Goal: Book appointment/travel/reservation

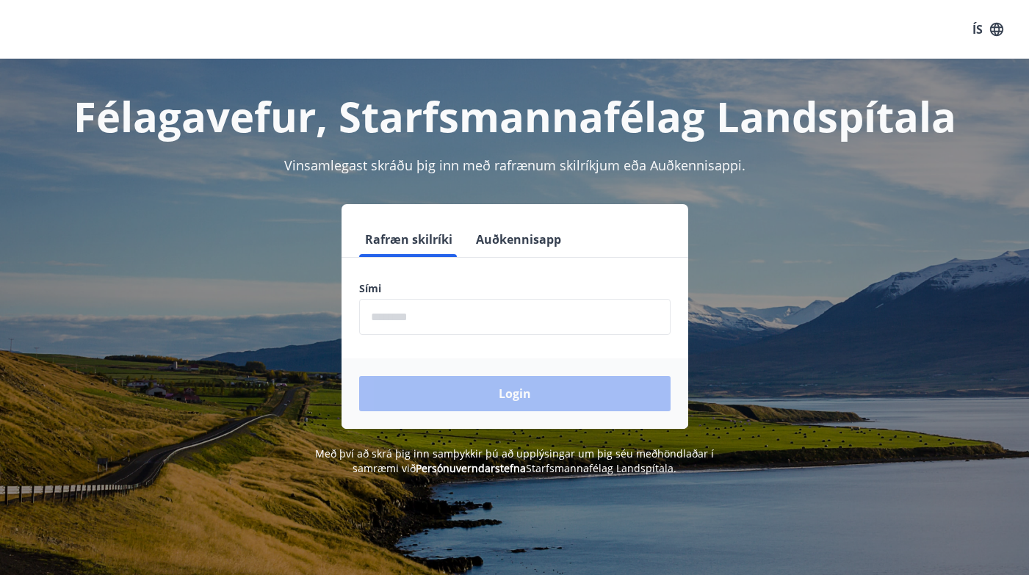
click at [385, 319] on input "phone" at bounding box center [514, 317] width 311 height 36
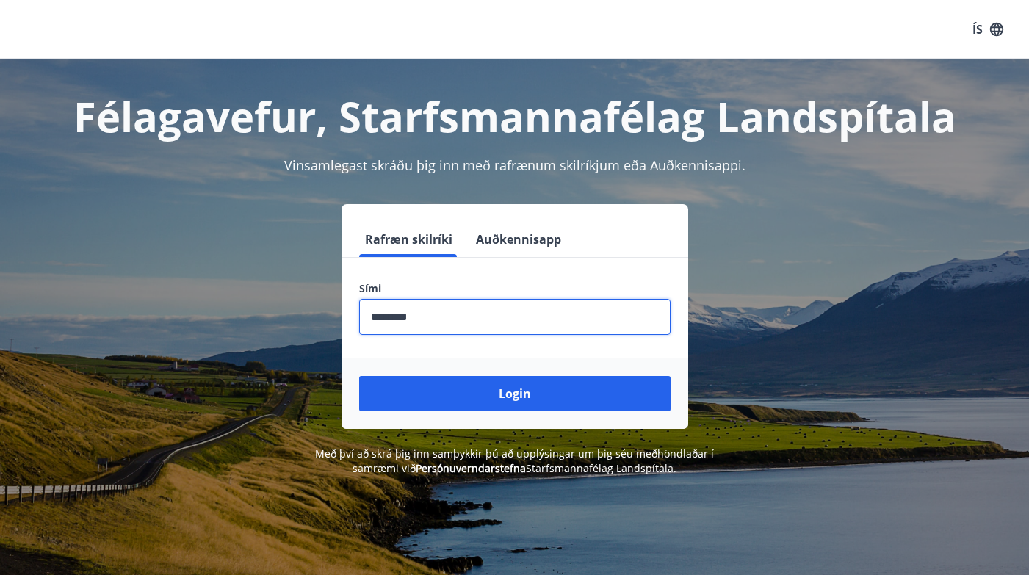
type input "********"
click at [359, 376] on button "Login" at bounding box center [514, 393] width 311 height 35
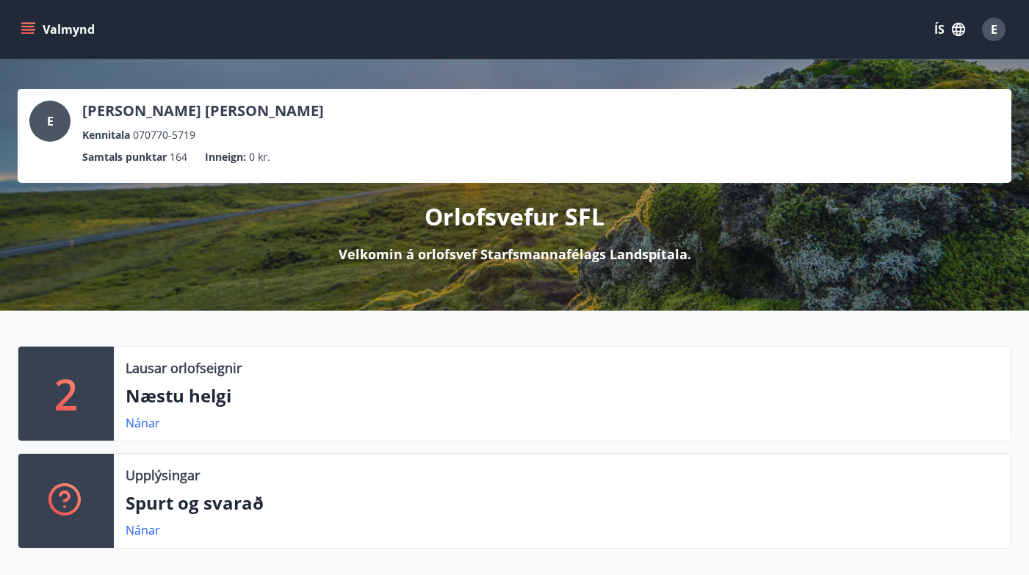
click at [35, 22] on icon "menu" at bounding box center [28, 29] width 15 height 15
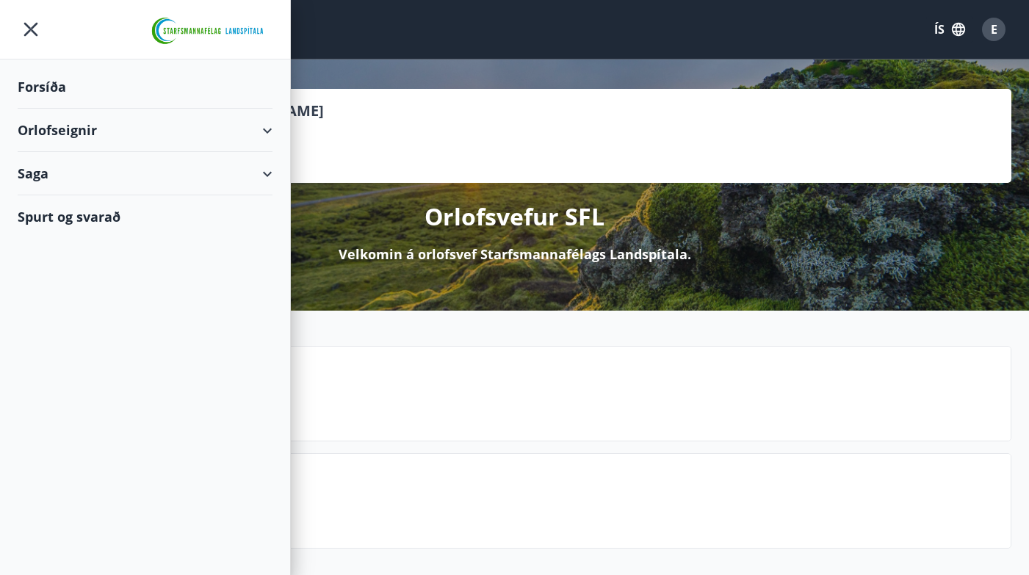
click at [70, 135] on div "Orlofseignir" at bounding box center [145, 130] width 255 height 43
click at [71, 166] on div "Framboð" at bounding box center [144, 167] width 231 height 31
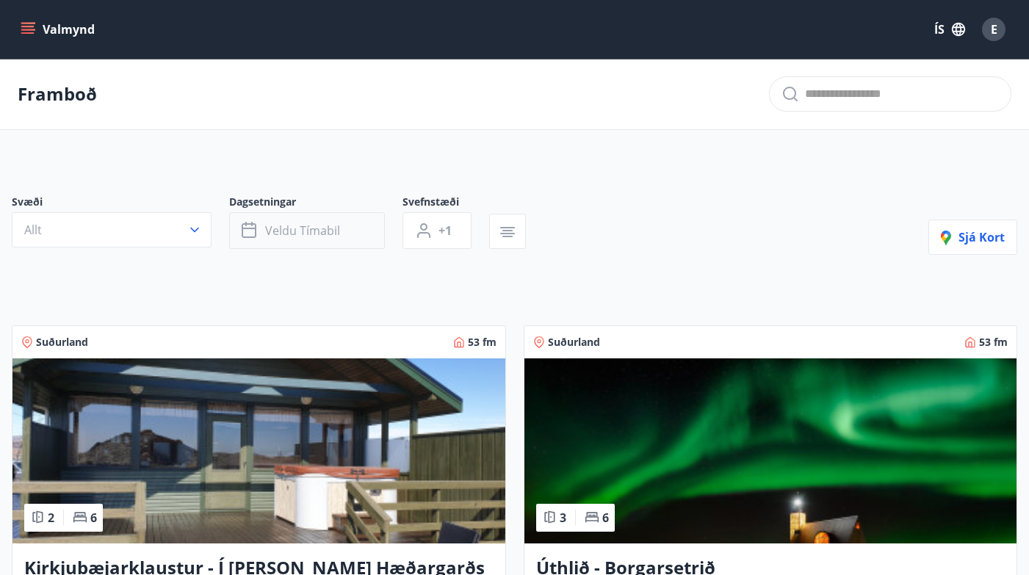
click at [270, 224] on span "Veldu tímabil" at bounding box center [302, 231] width 75 height 16
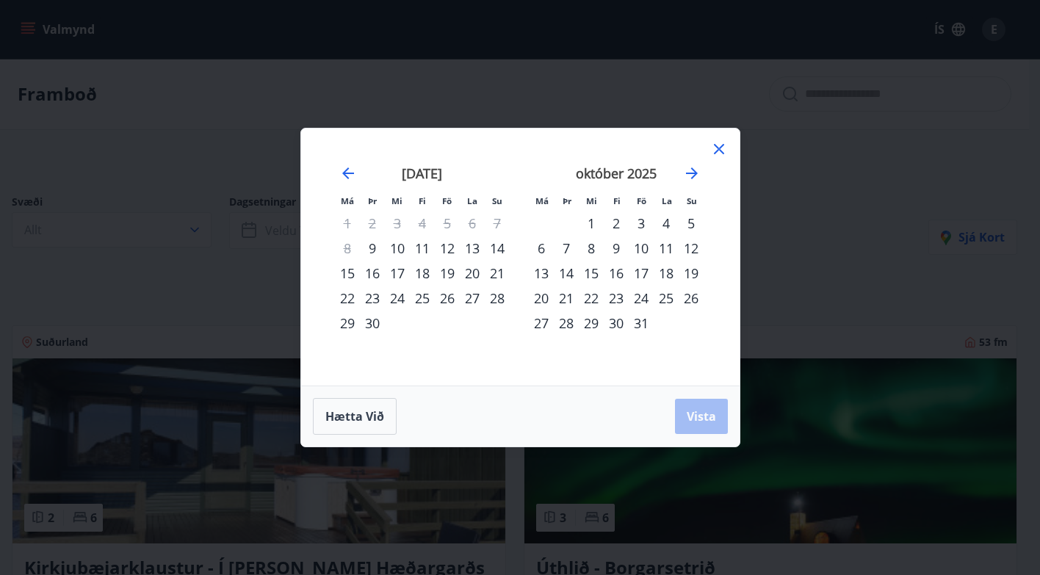
click at [370, 248] on div "9" at bounding box center [372, 248] width 25 height 25
click at [373, 324] on div "30" at bounding box center [372, 323] width 25 height 25
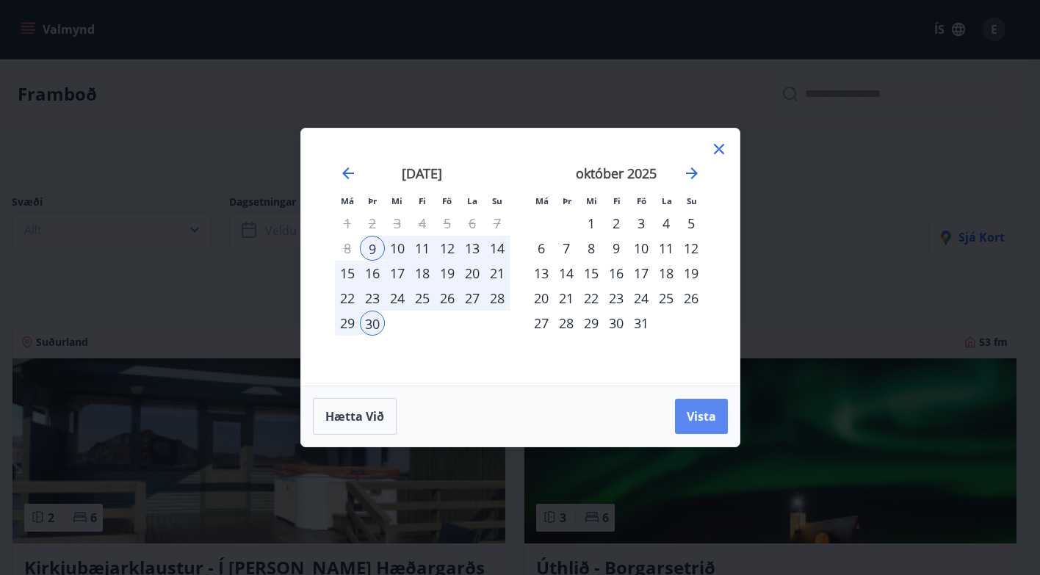
click at [691, 410] on span "Vista" at bounding box center [701, 416] width 29 height 16
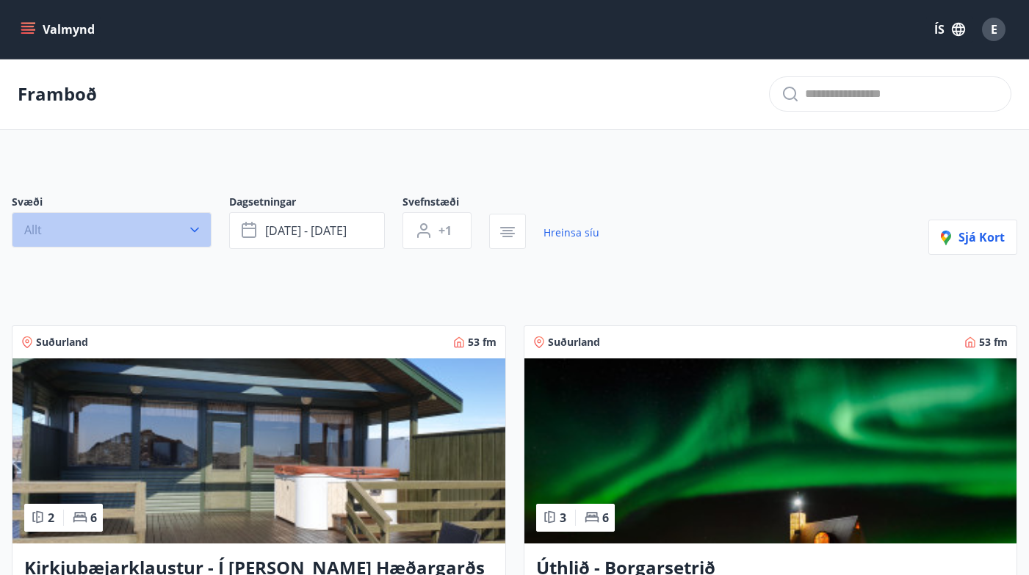
click at [47, 221] on button "Allt" at bounding box center [112, 229] width 200 height 35
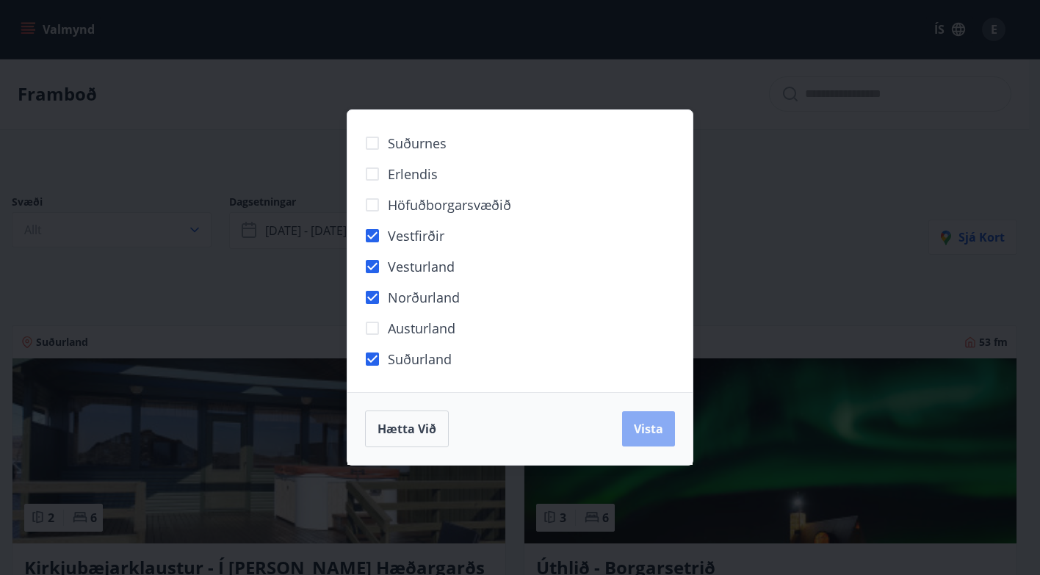
click at [654, 427] on span "Vista" at bounding box center [648, 429] width 29 height 16
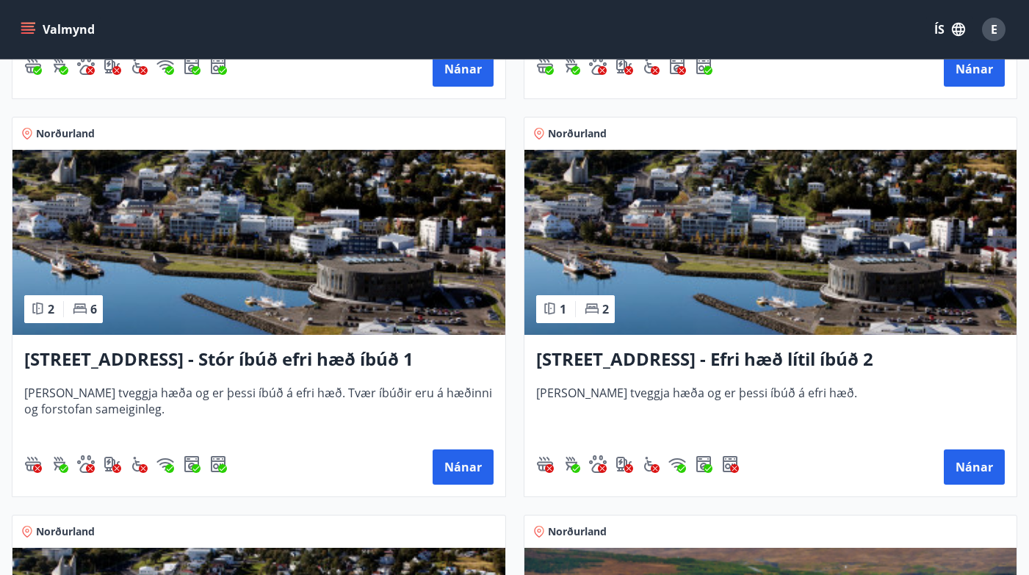
scroll to position [1469, 0]
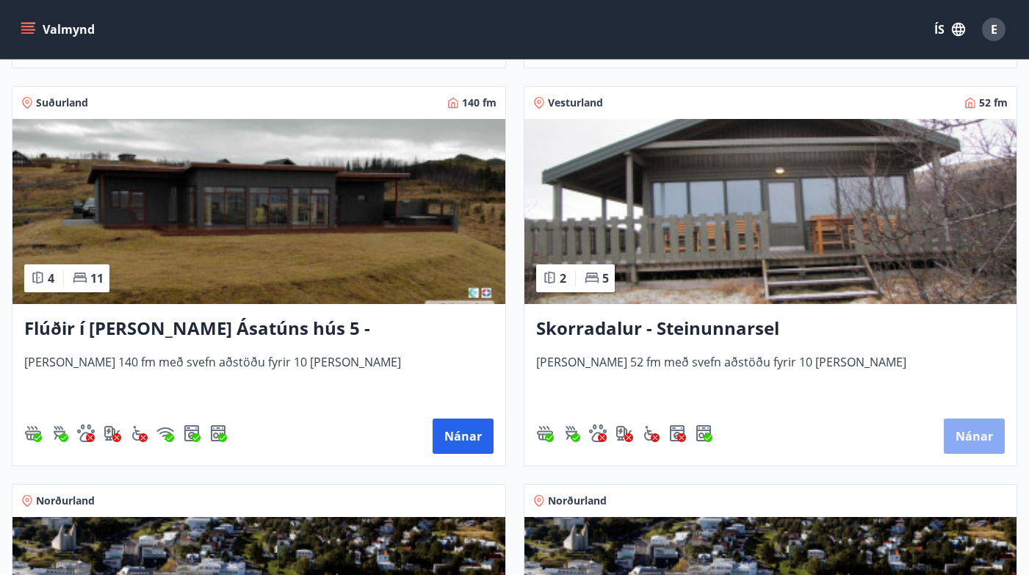
click at [956, 440] on button "Nánar" at bounding box center [974, 436] width 61 height 35
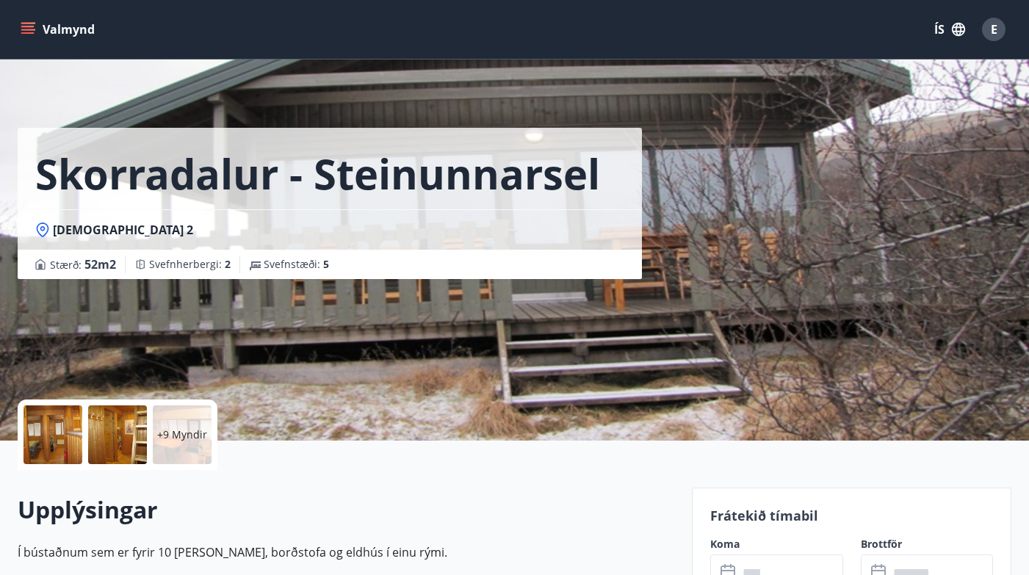
click at [28, 31] on icon "menu" at bounding box center [28, 29] width 15 height 15
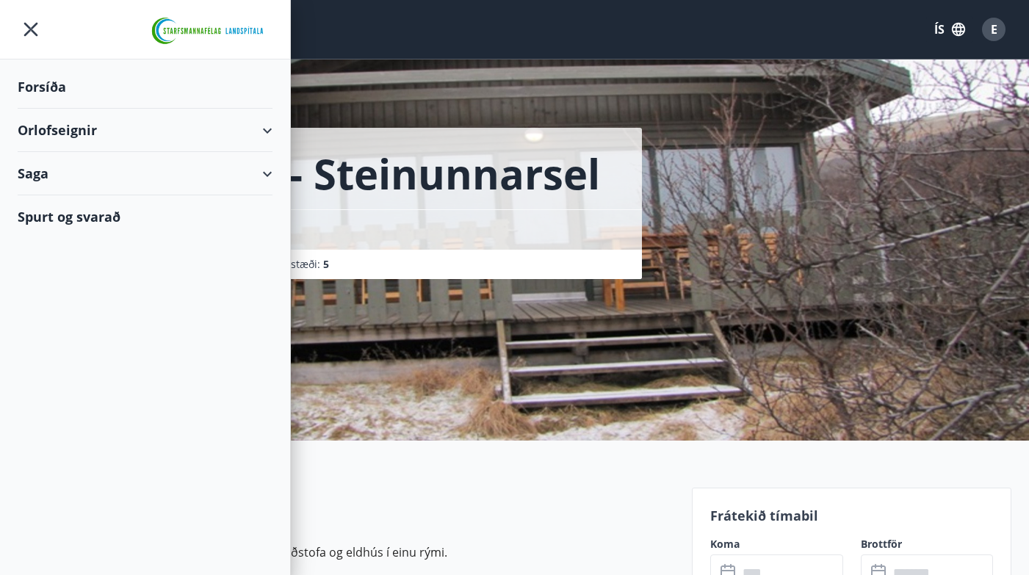
click at [57, 96] on div "Forsíða" at bounding box center [145, 86] width 255 height 43
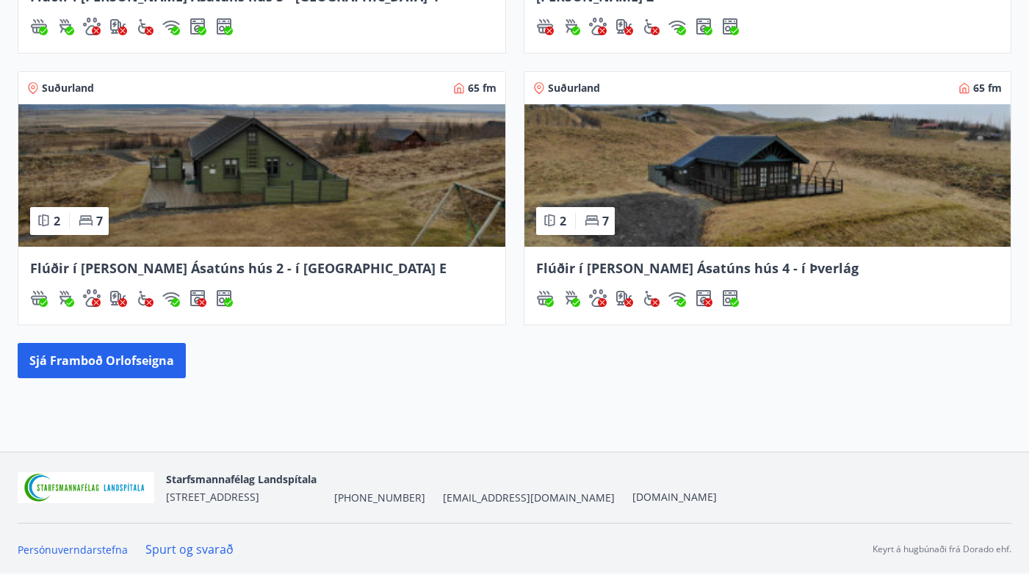
scroll to position [748, 0]
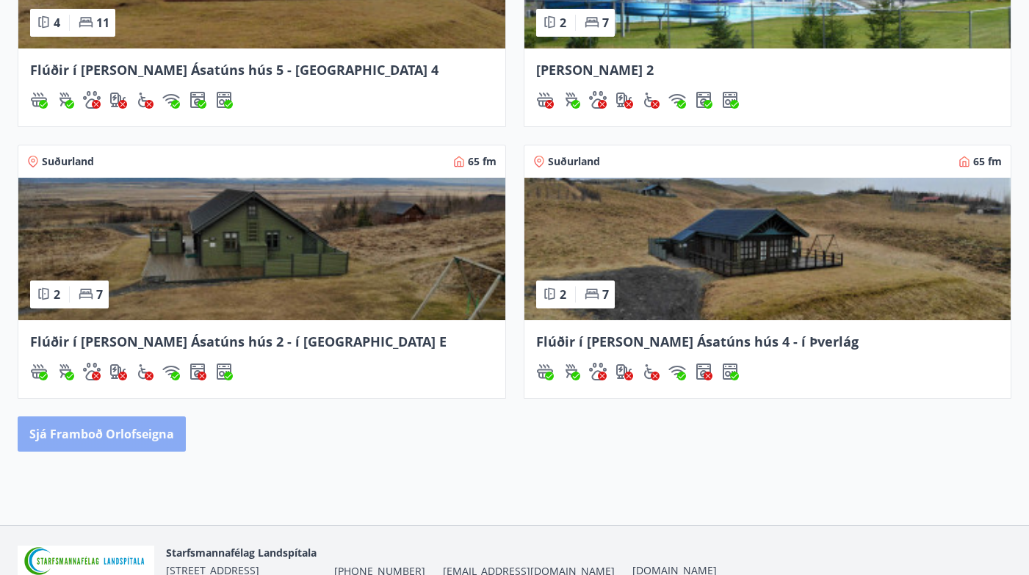
click at [118, 432] on button "Sjá framboð orlofseigna" at bounding box center [102, 434] width 168 height 35
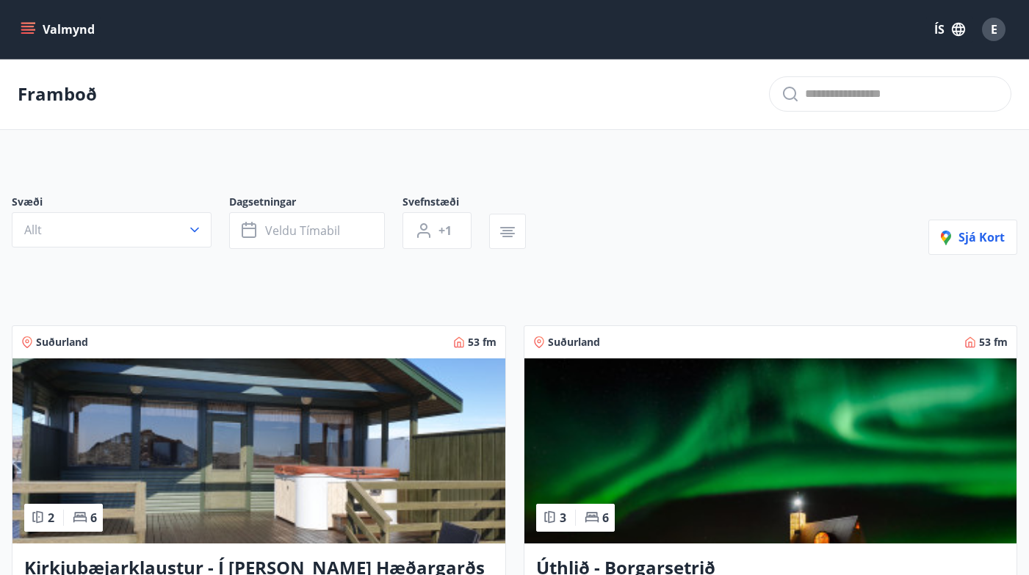
click at [27, 28] on icon "menu" at bounding box center [28, 29] width 15 height 15
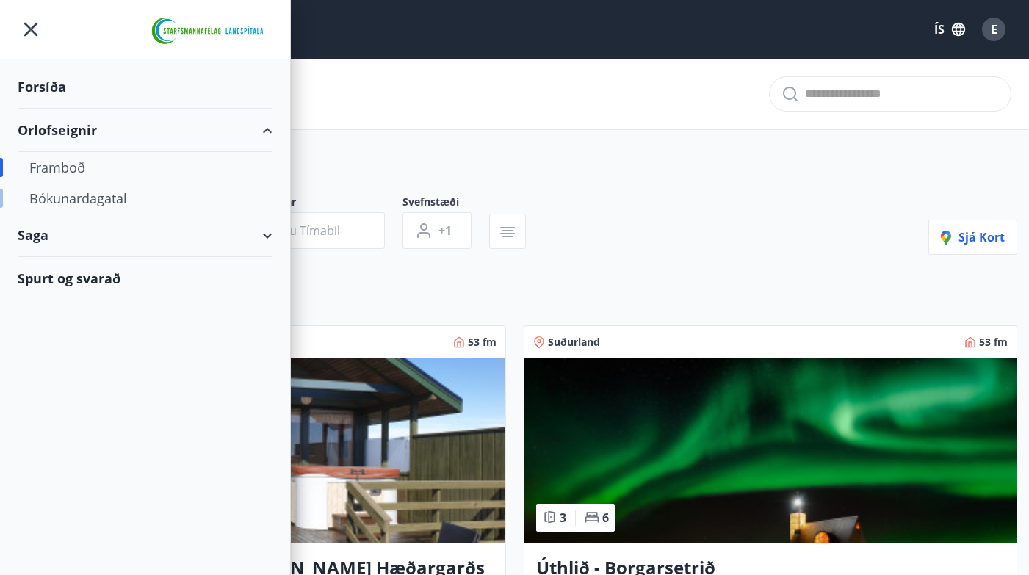
click at [66, 201] on div "Bókunardagatal" at bounding box center [144, 198] width 231 height 31
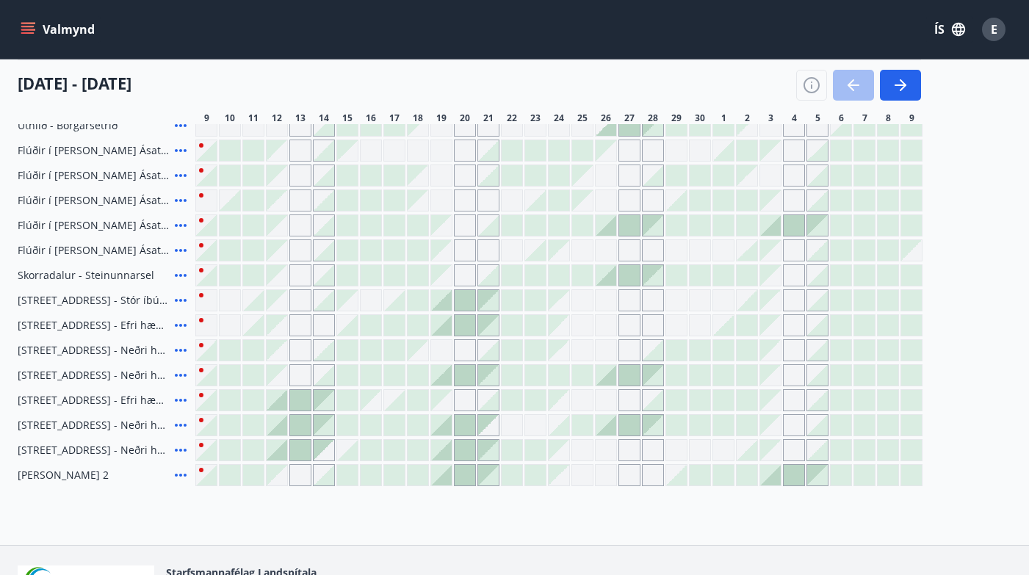
scroll to position [238, 0]
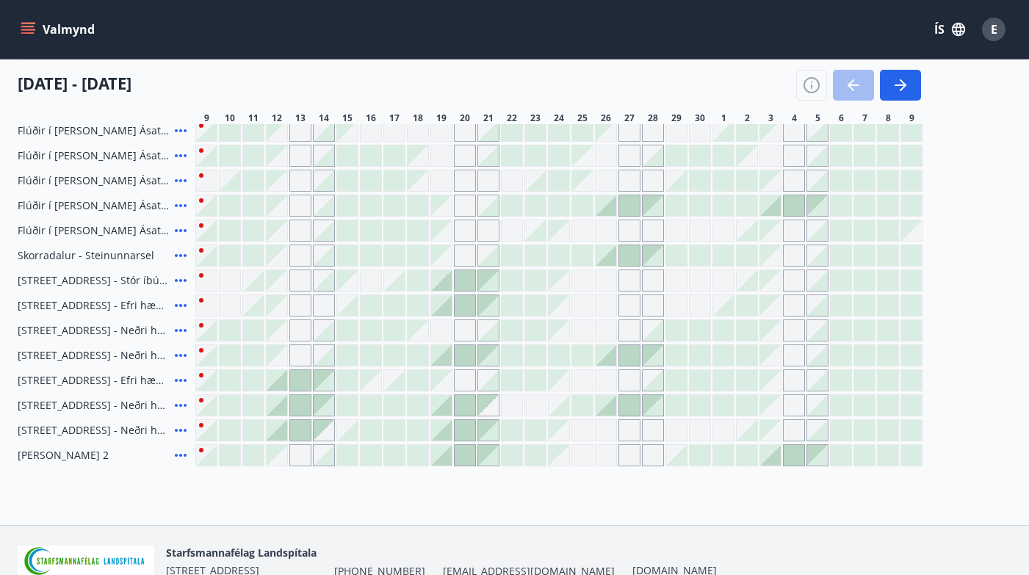
click at [368, 253] on div at bounding box center [371, 255] width 21 height 21
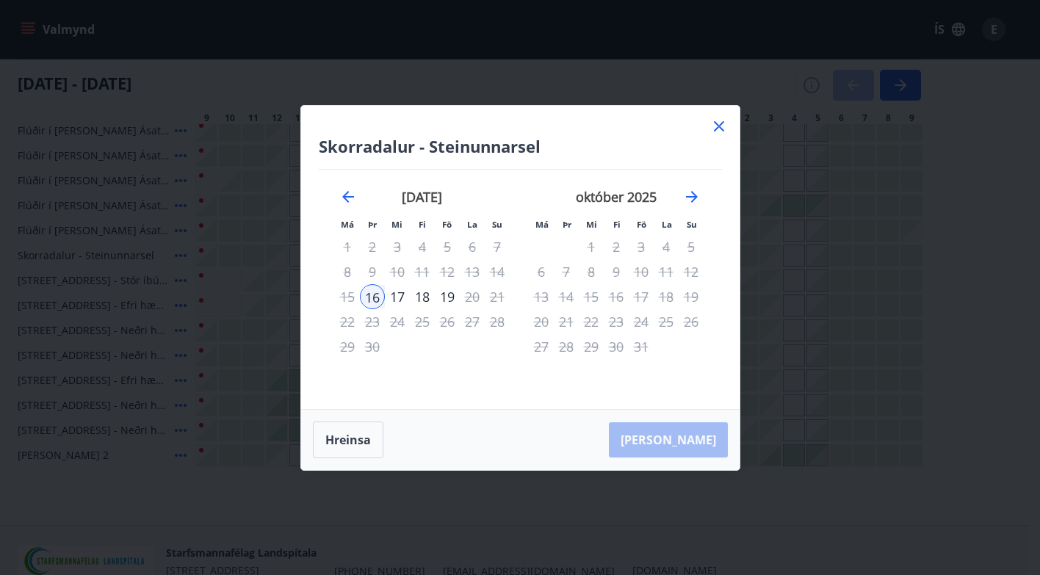
click at [722, 129] on icon at bounding box center [719, 126] width 10 height 10
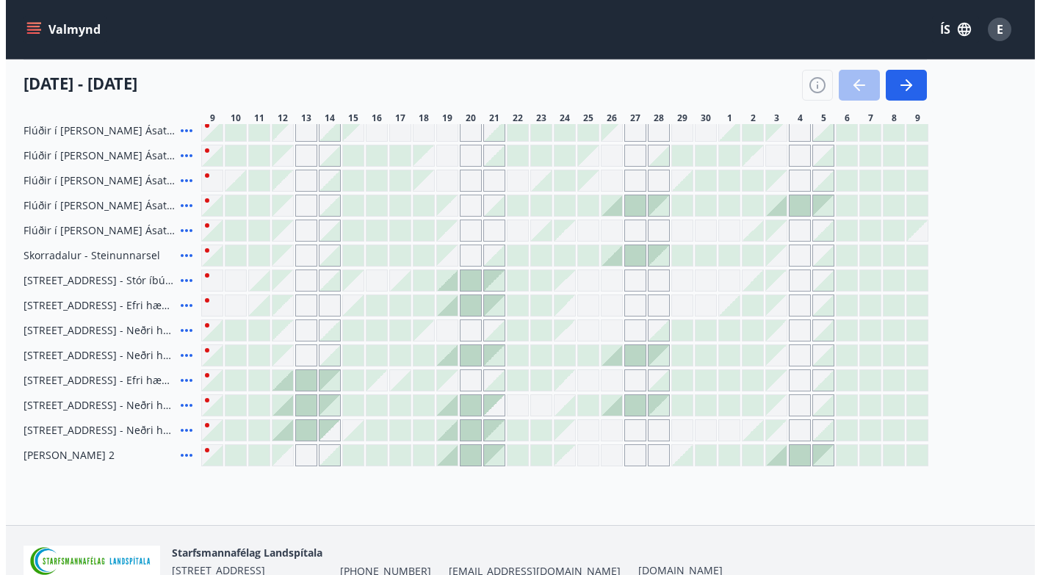
scroll to position [165, 0]
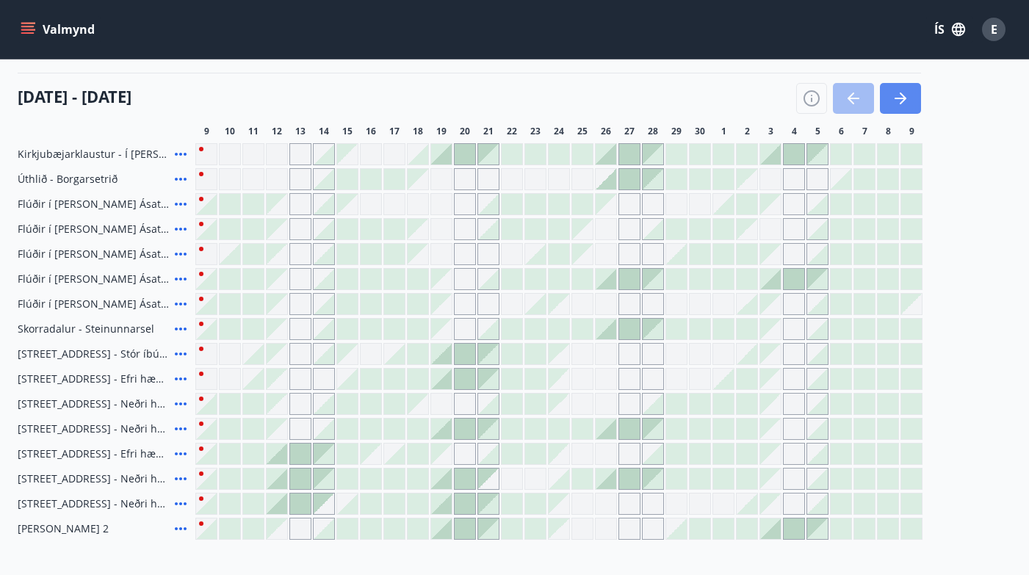
click at [895, 96] on icon "button" at bounding box center [901, 99] width 18 height 18
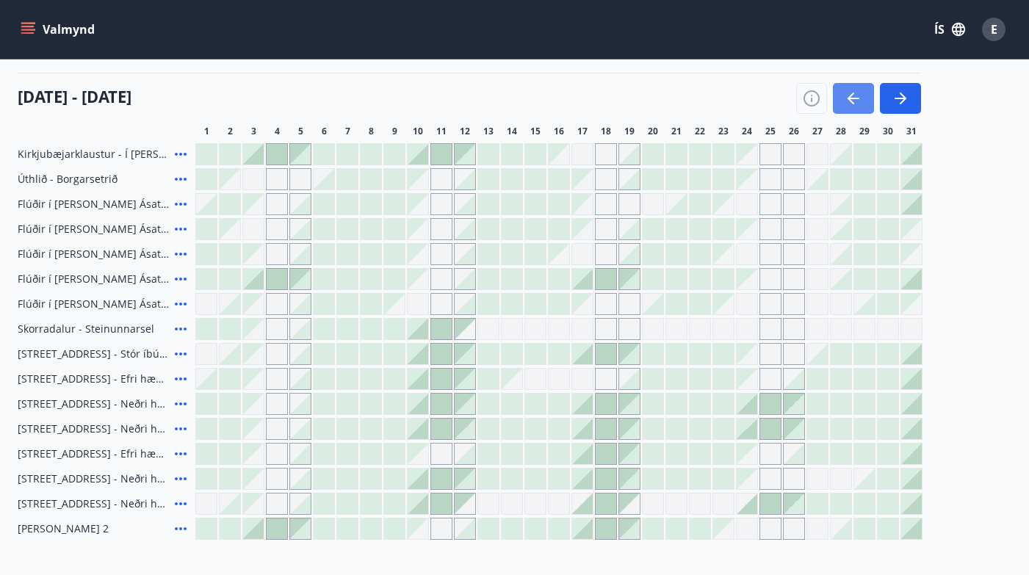
click at [846, 93] on icon "button" at bounding box center [854, 99] width 18 height 18
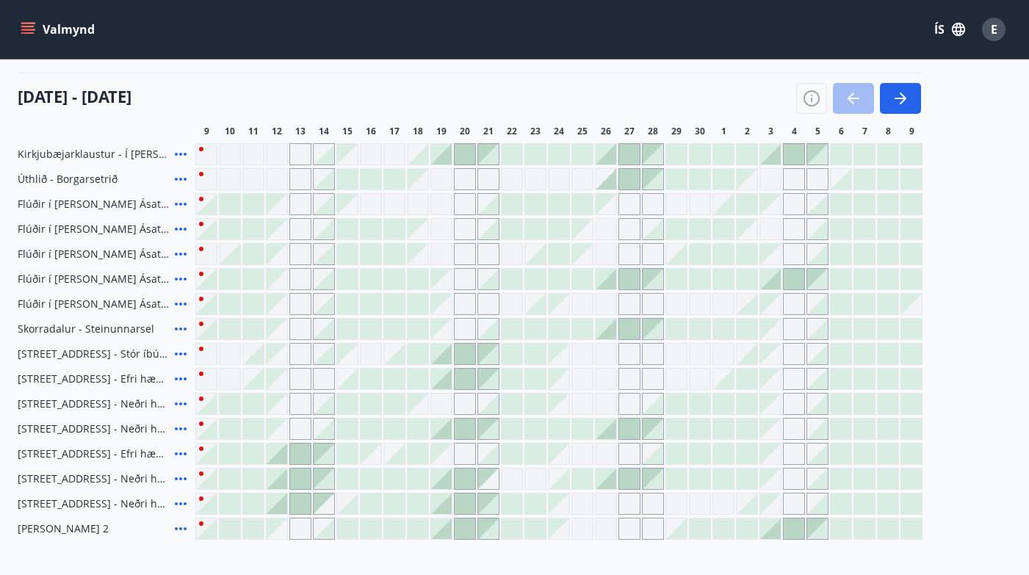
click at [281, 333] on div "Gráir dagar eru ekki bókanlegir" at bounding box center [277, 329] width 21 height 21
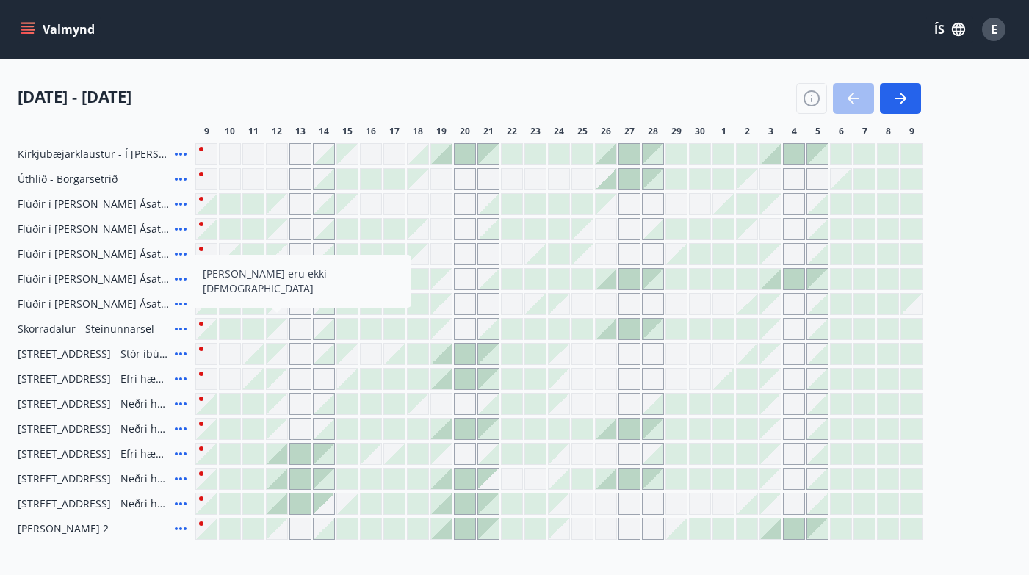
click at [609, 334] on div at bounding box center [606, 329] width 21 height 21
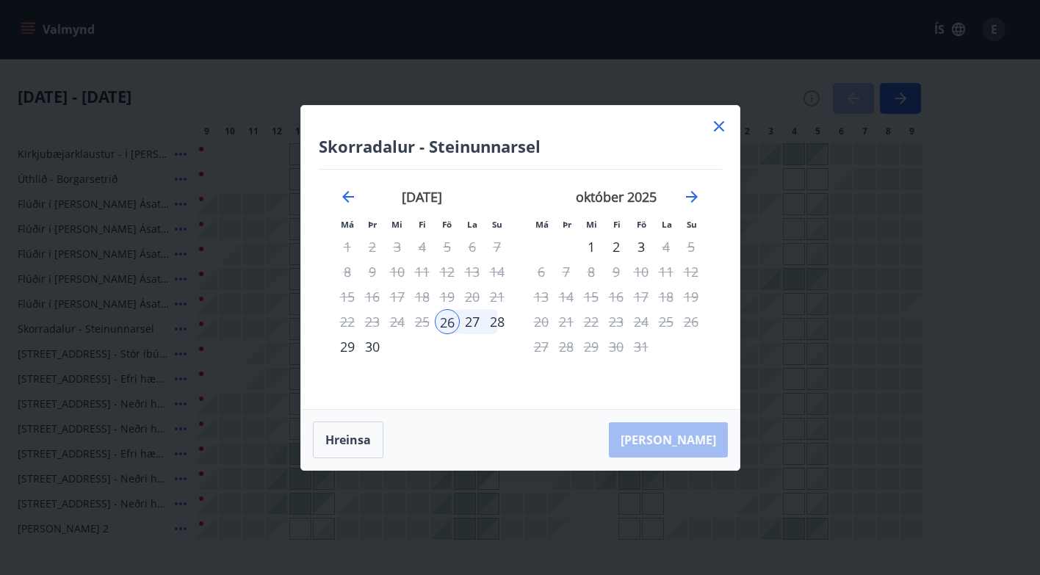
drag, startPoint x: 721, startPoint y: 128, endPoint x: 628, endPoint y: 178, distance: 105.2
click at [718, 126] on icon at bounding box center [719, 127] width 18 height 18
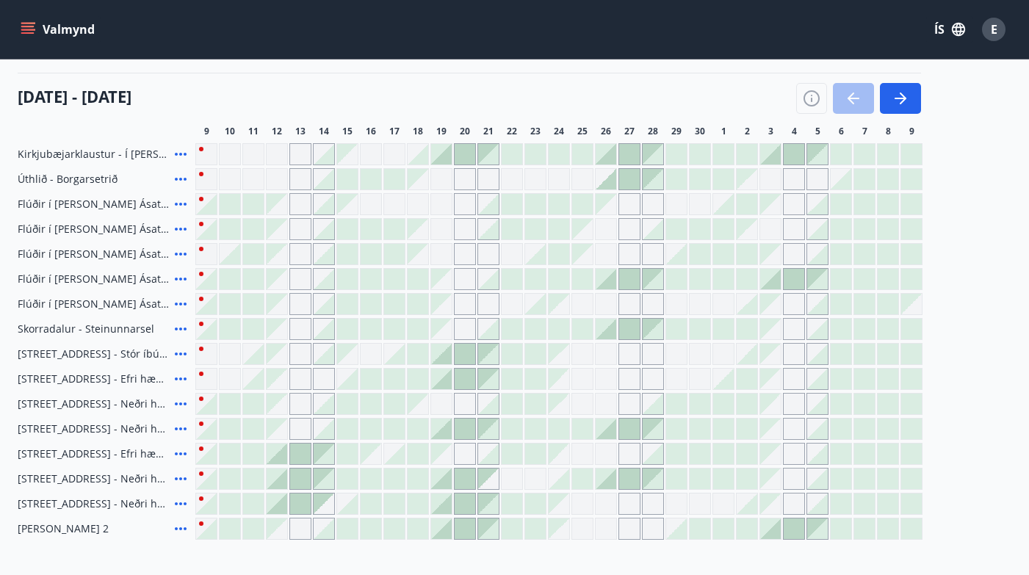
click at [64, 176] on span "Úthlið - Borgarsetrið" at bounding box center [68, 179] width 100 height 15
click at [179, 179] on icon at bounding box center [181, 179] width 18 height 18
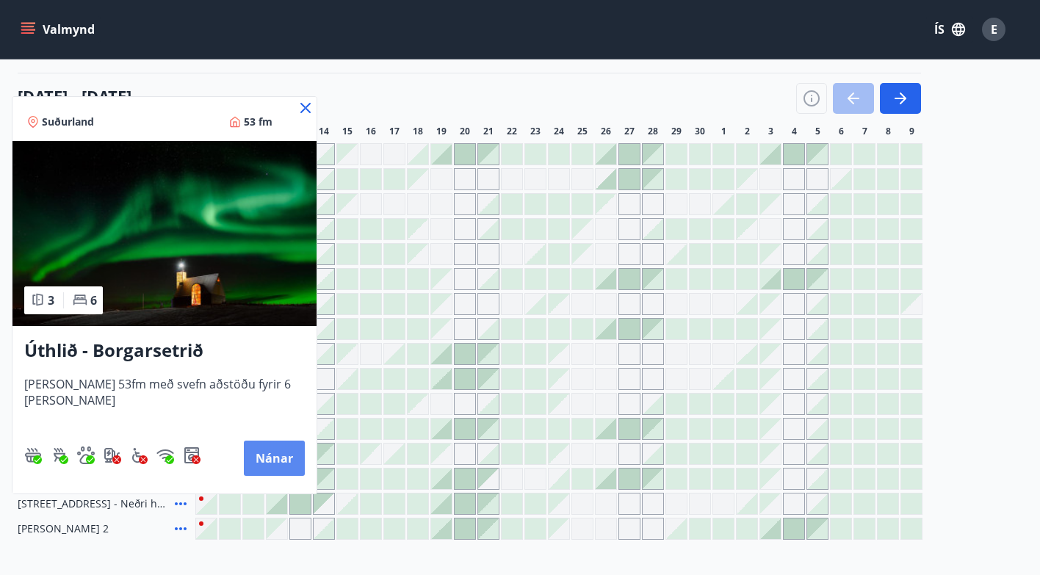
click at [251, 464] on button "Nánar" at bounding box center [274, 458] width 61 height 35
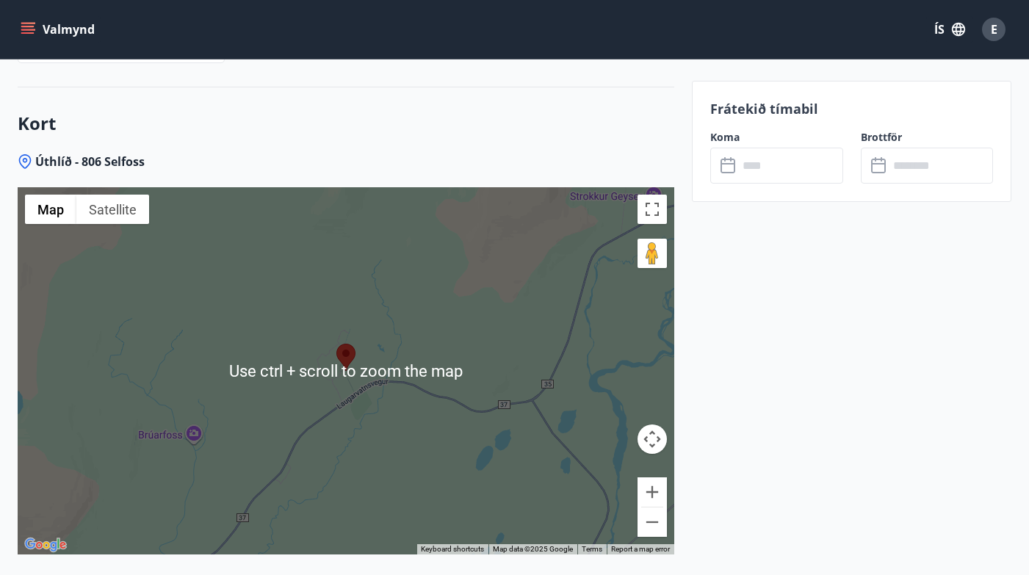
scroll to position [2308, 0]
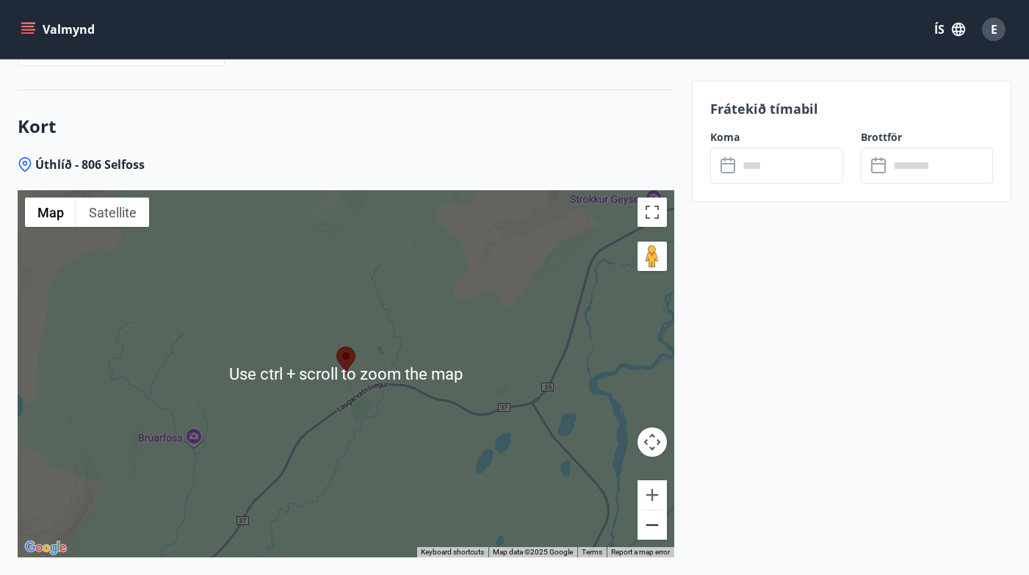
click at [652, 511] on button "Zoom out" at bounding box center [652, 525] width 29 height 29
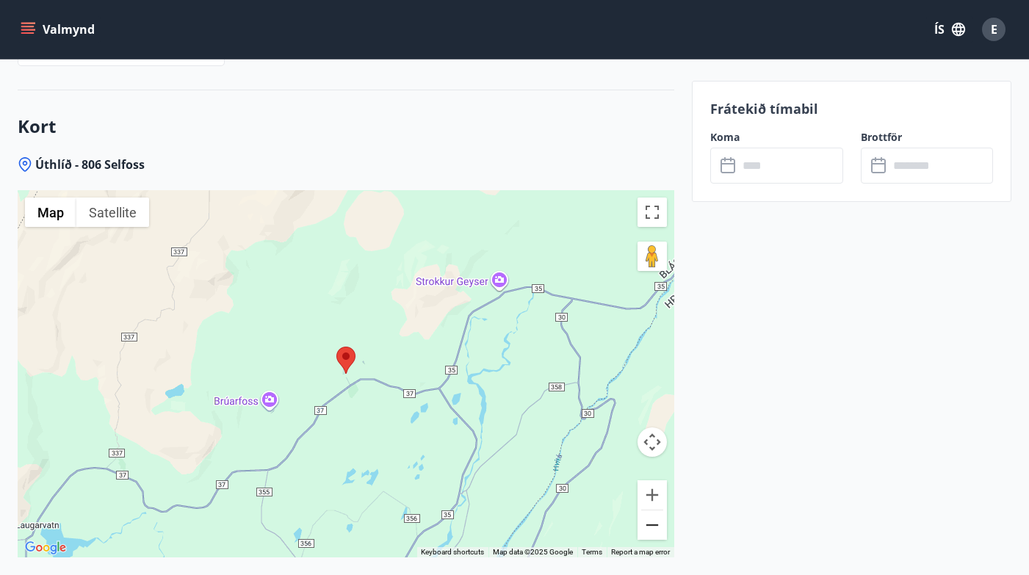
click at [651, 511] on button "Zoom out" at bounding box center [652, 525] width 29 height 29
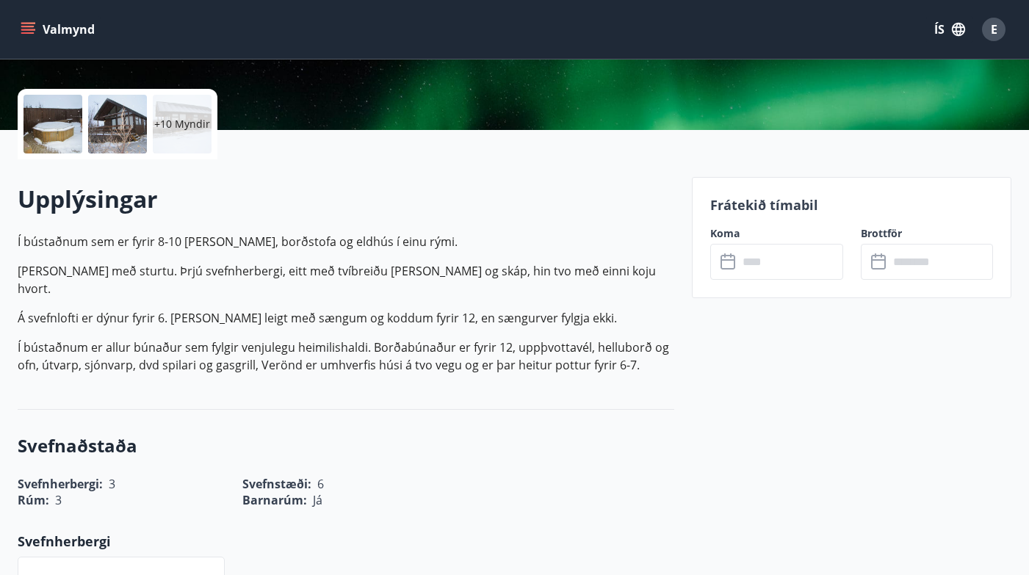
scroll to position [178, 0]
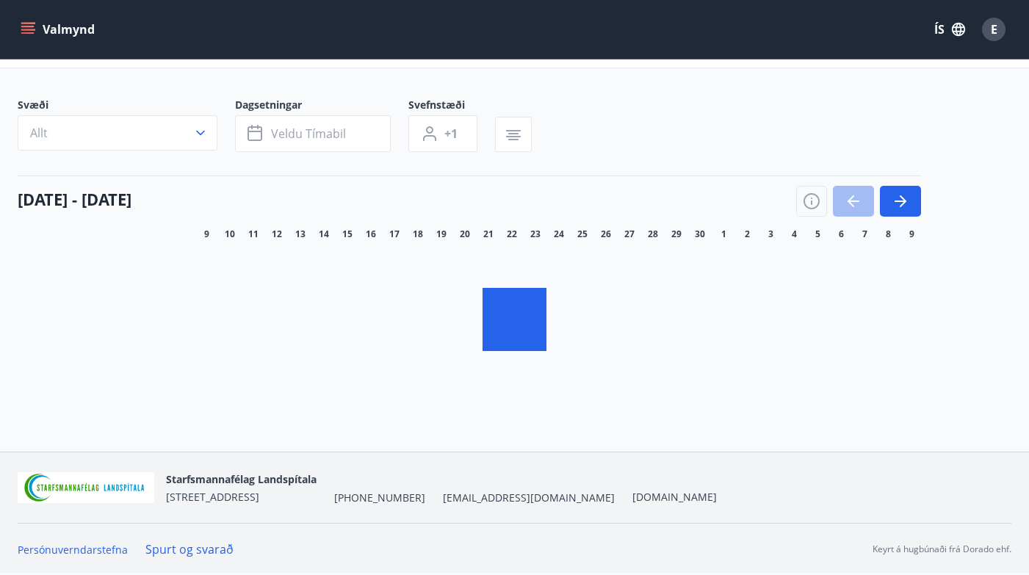
scroll to position [51, 0]
click at [26, 37] on button "Valmynd" at bounding box center [59, 29] width 83 height 26
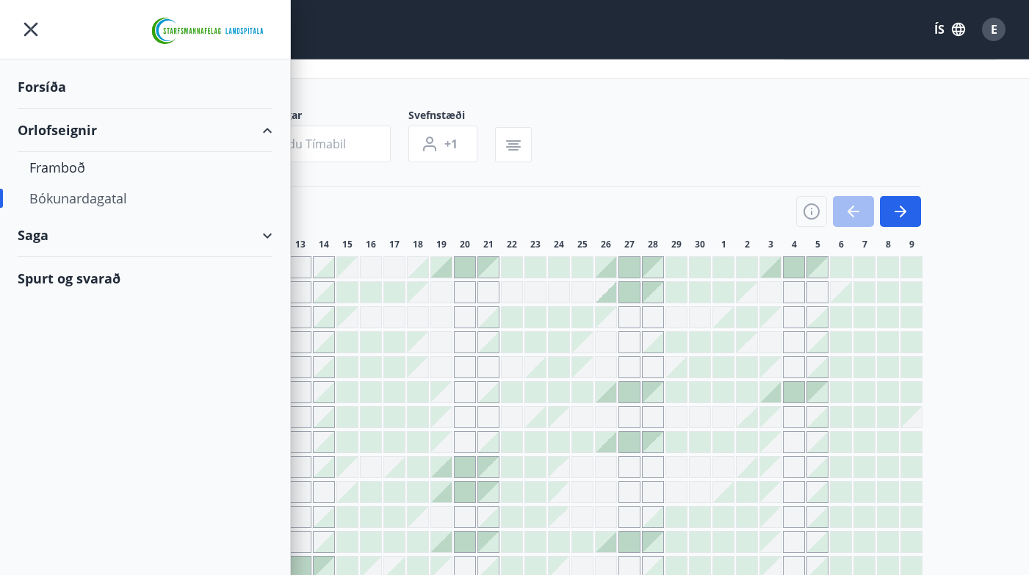
scroll to position [178, 0]
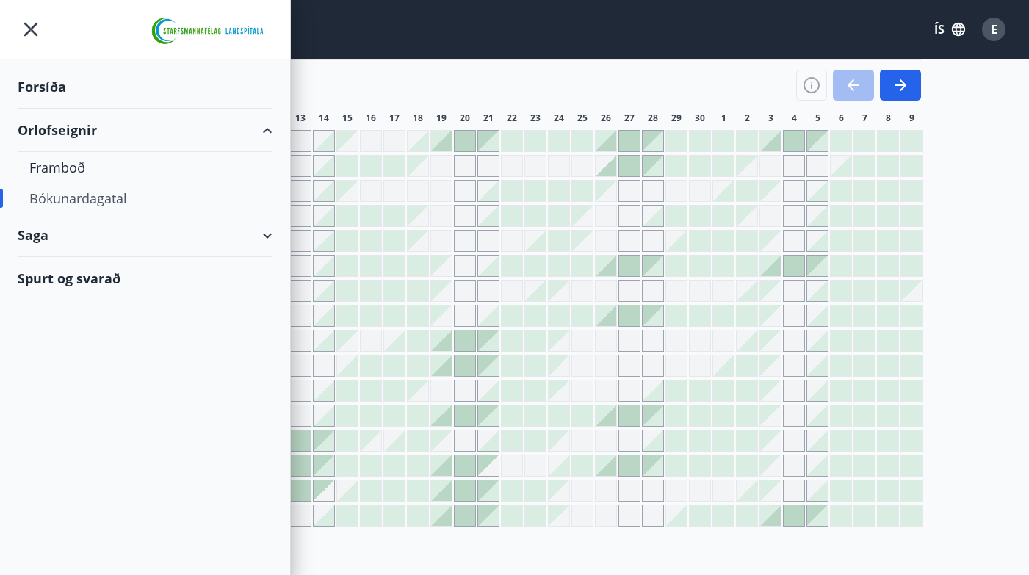
click at [26, 36] on icon "menu" at bounding box center [31, 29] width 26 height 26
